Goal: Transaction & Acquisition: Purchase product/service

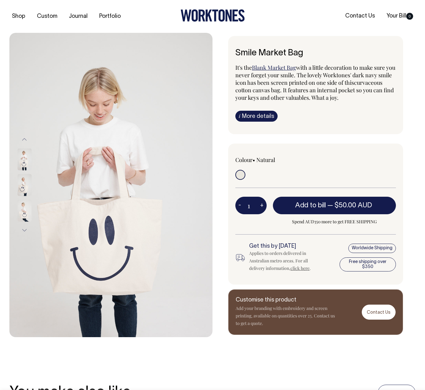
click at [24, 160] on img at bounding box center [25, 159] width 14 height 22
click at [26, 179] on img at bounding box center [25, 185] width 14 height 22
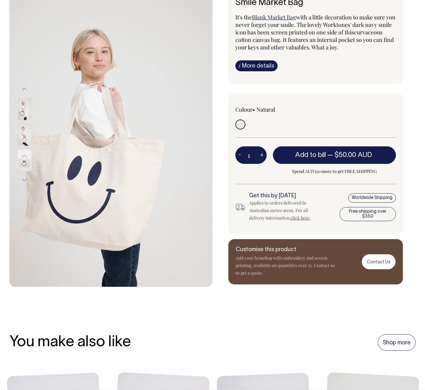
scroll to position [51, 0]
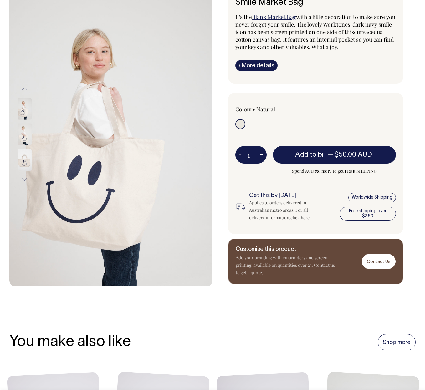
click at [23, 178] on button "Next" at bounding box center [24, 180] width 9 height 14
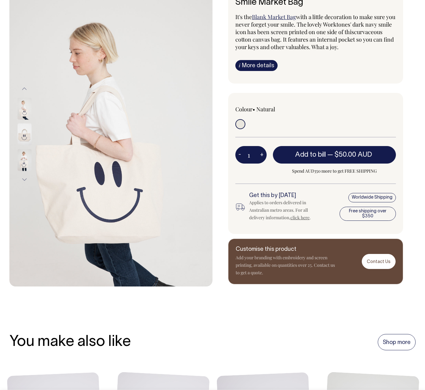
click at [23, 178] on button "Next" at bounding box center [24, 180] width 9 height 14
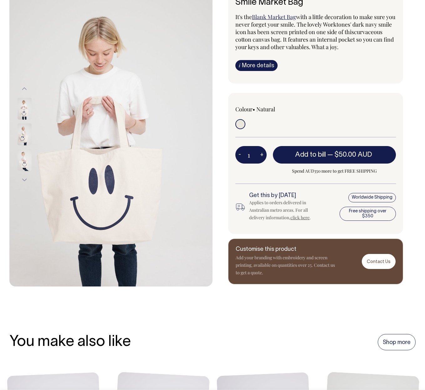
click at [23, 178] on button "Next" at bounding box center [24, 180] width 9 height 14
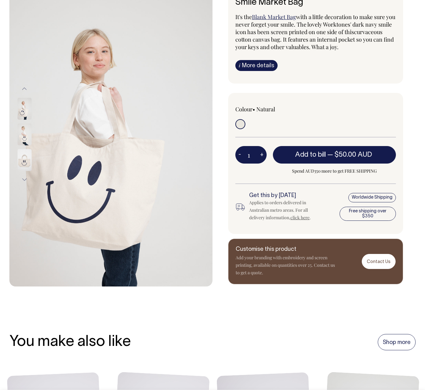
click at [23, 178] on button "Next" at bounding box center [24, 180] width 9 height 14
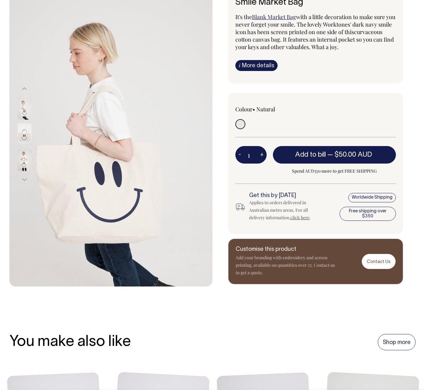
click at [23, 178] on button "Next" at bounding box center [24, 180] width 9 height 14
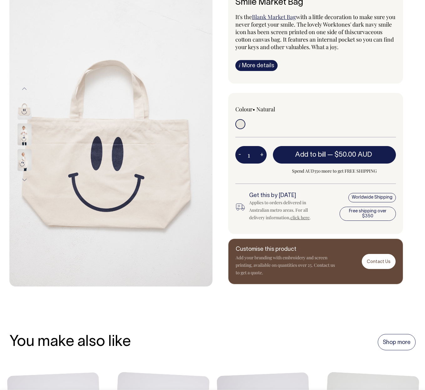
click at [23, 178] on button "Next" at bounding box center [24, 180] width 9 height 14
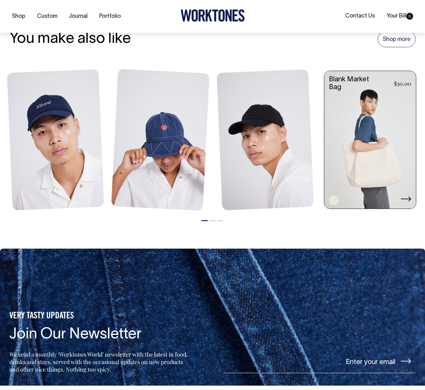
scroll to position [360, 0]
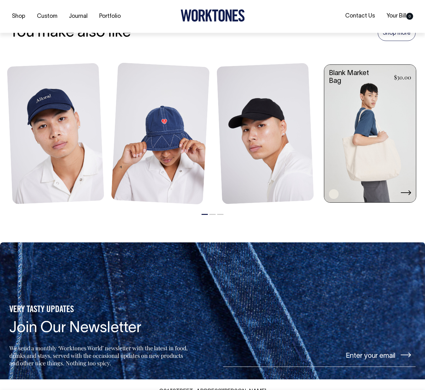
click at [356, 181] on link at bounding box center [370, 134] width 92 height 139
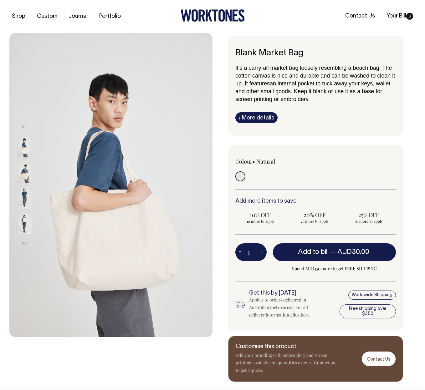
click at [25, 173] on img at bounding box center [25, 172] width 14 height 22
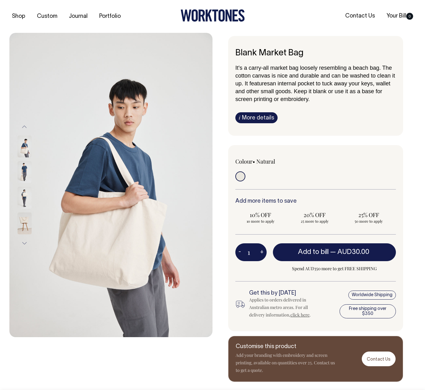
click at [20, 193] on img at bounding box center [25, 198] width 14 height 22
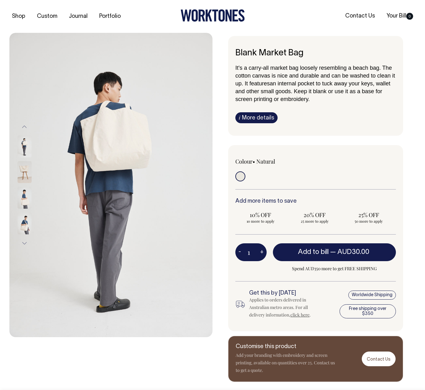
click at [22, 176] on img at bounding box center [25, 172] width 14 height 22
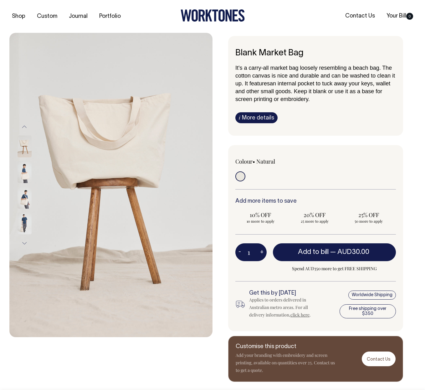
click at [23, 197] on img at bounding box center [25, 198] width 14 height 22
